Goal: Task Accomplishment & Management: Manage account settings

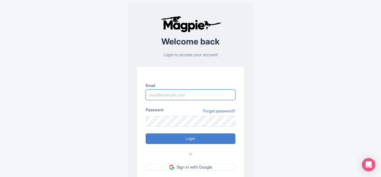
click at [167, 94] on input "Email" at bounding box center [190, 95] width 90 height 11
paste input "[EMAIL_ADDRESS][DOMAIN_NAME]"
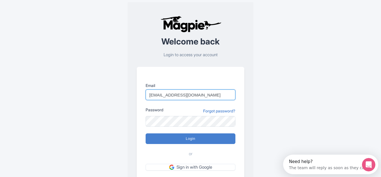
type input "[EMAIL_ADDRESS][DOMAIN_NAME]"
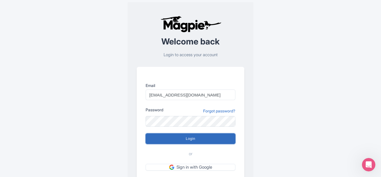
click at [179, 138] on input "Login" at bounding box center [190, 139] width 90 height 11
type input "Logging in..."
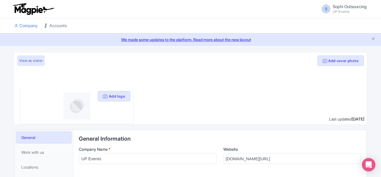
click at [48, 26] on icon at bounding box center [46, 26] width 4 height 4
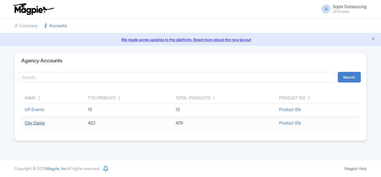
click at [27, 124] on link "City Game" at bounding box center [35, 123] width 20 height 5
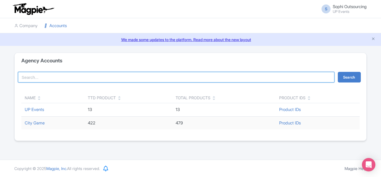
click at [70, 77] on input "search" at bounding box center [176, 77] width 316 height 11
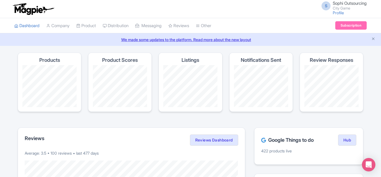
scroll to position [28, 0]
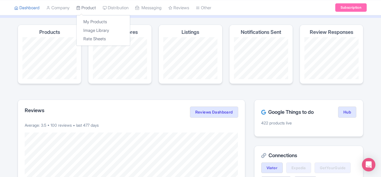
click at [89, 8] on link "Product" at bounding box center [86, 7] width 20 height 15
click at [89, 21] on link "My Products" at bounding box center [103, 22] width 53 height 9
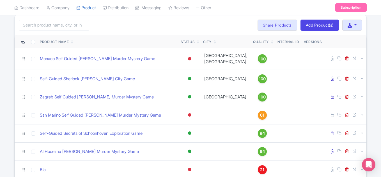
scroll to position [28, 0]
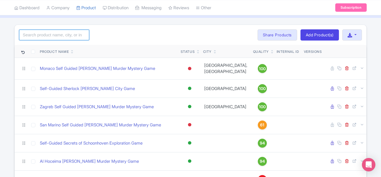
click at [64, 34] on input "search" at bounding box center [54, 35] width 70 height 11
click at [58, 33] on input "search" at bounding box center [54, 35] width 70 height 11
type input "s"
drag, startPoint x: 24, startPoint y: 52, endPoint x: 28, endPoint y: 40, distance: 12.2
click at [28, 40] on input "search" at bounding box center [54, 35] width 70 height 11
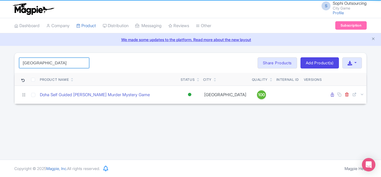
scroll to position [0, 0]
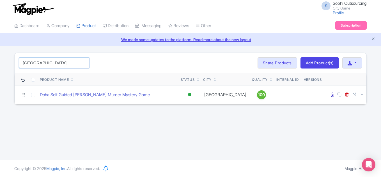
type input "[GEOGRAPHIC_DATA]"
click at [67, 111] on div "S Sophi Outsourcing City Game Profile Users Settings Sign out Dashboard Company…" at bounding box center [190, 80] width 381 height 160
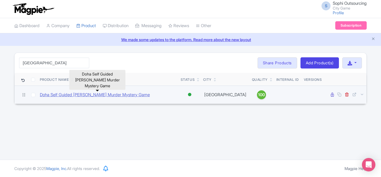
click at [67, 97] on link "Doha Self Guided [PERSON_NAME] Murder Mystery Game" at bounding box center [95, 95] width 110 height 6
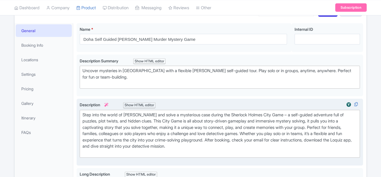
scroll to position [84, 0]
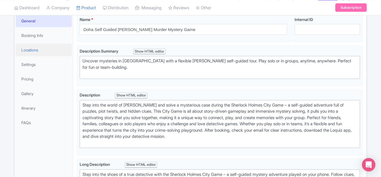
click at [29, 52] on link "Locations" at bounding box center [44, 50] width 56 height 13
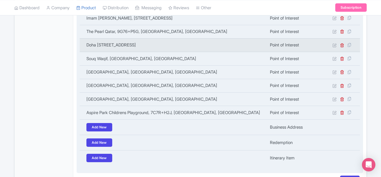
scroll to position [140, 0]
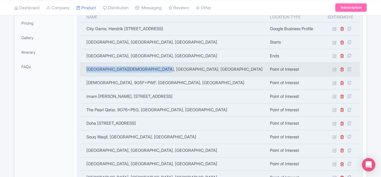
copy td "Museum of Islamic Art, Doha, Qatar"
drag, startPoint x: 85, startPoint y: 66, endPoint x: 170, endPoint y: 68, distance: 85.8
click at [170, 68] on td "Museum of Islamic Art, Doha, Qatar" at bounding box center [173, 69] width 187 height 13
